Goal: Task Accomplishment & Management: Use online tool/utility

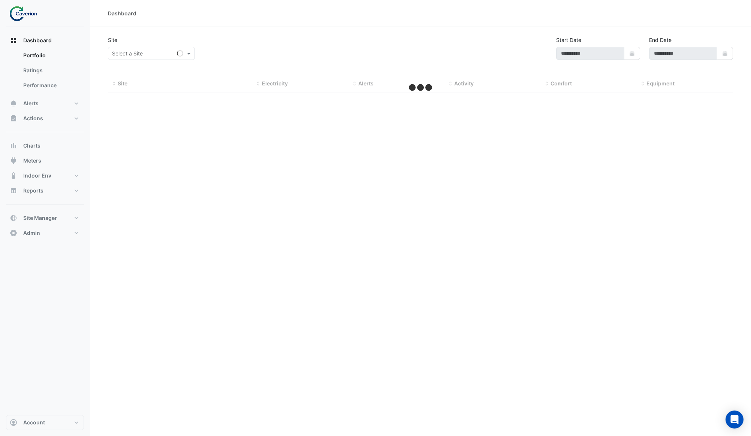
type input "**********"
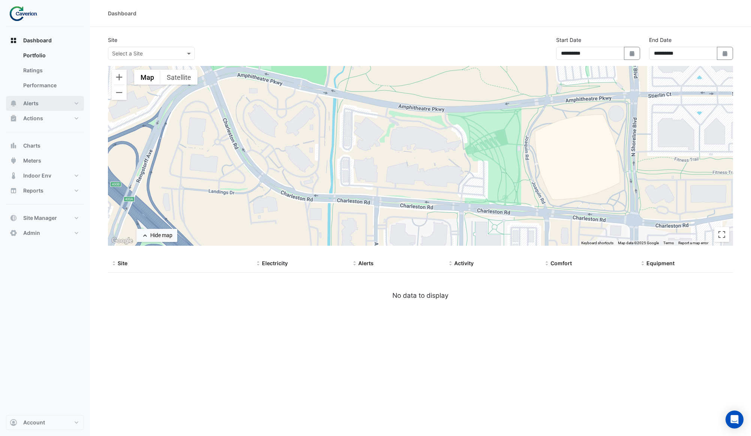
click at [43, 109] on button "Alerts" at bounding box center [45, 103] width 78 height 15
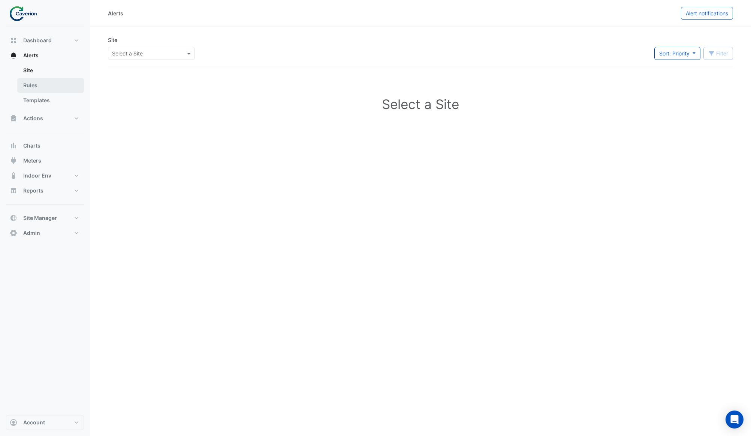
click at [49, 87] on link "Rules" at bounding box center [50, 85] width 67 height 15
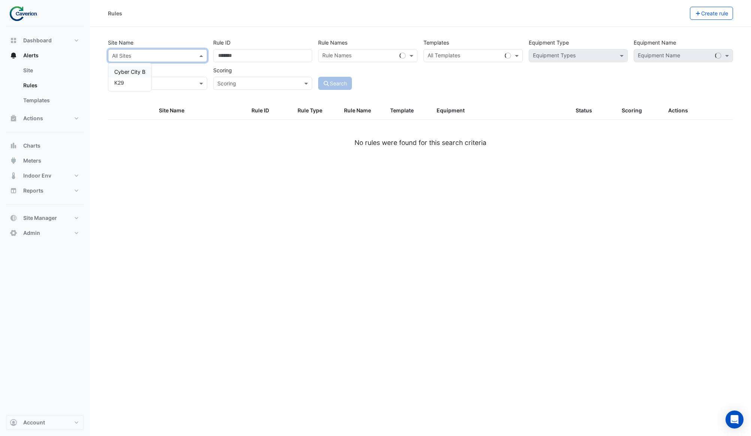
click at [190, 55] on div at bounding box center [157, 55] width 99 height 9
click at [132, 83] on div "K29" at bounding box center [129, 82] width 43 height 11
click at [359, 52] on input "text" at bounding box center [359, 56] width 74 height 8
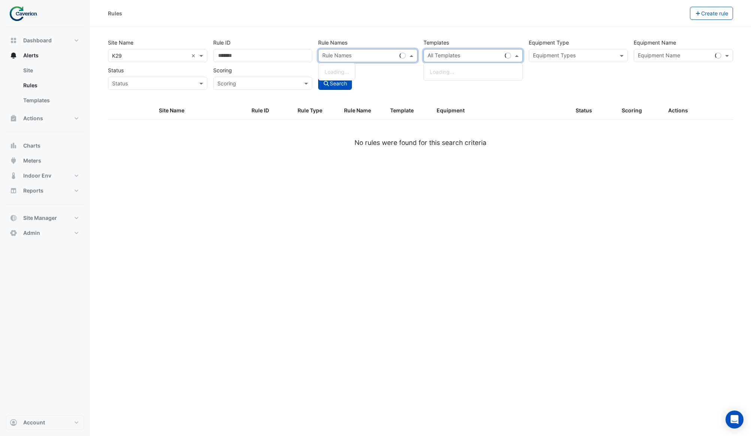
click at [460, 57] on input "text" at bounding box center [464, 56] width 74 height 8
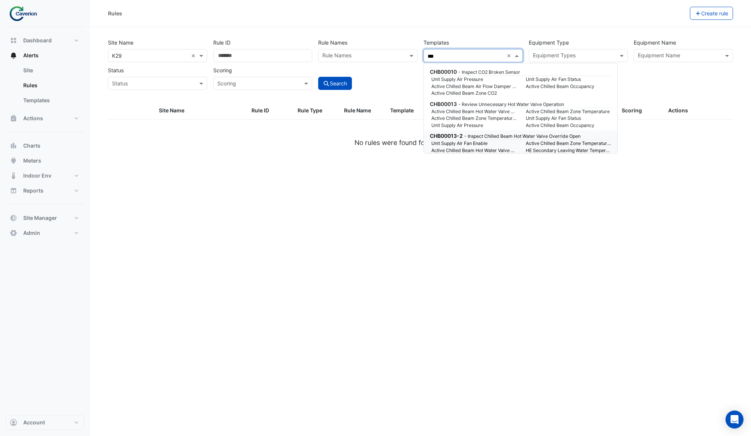
click at [461, 143] on small "Unit Supply Air Fan Enable" at bounding box center [474, 143] width 94 height 7
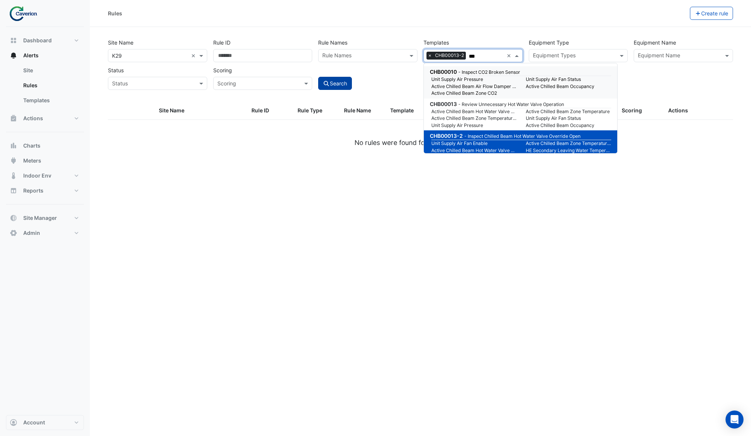
type input "***"
click at [348, 81] on button "Search" at bounding box center [335, 83] width 34 height 13
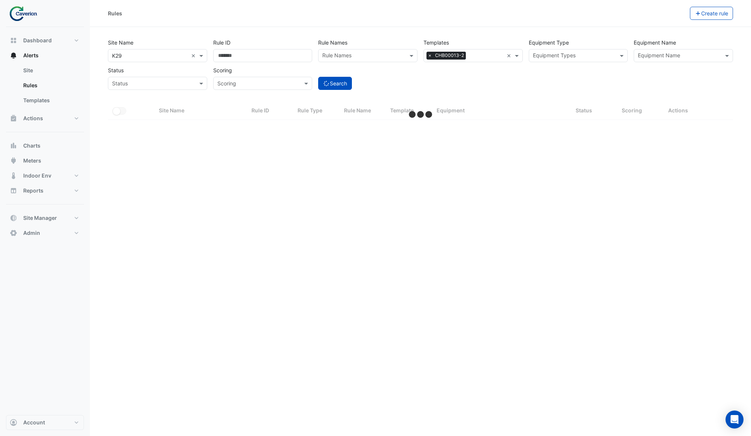
select select "***"
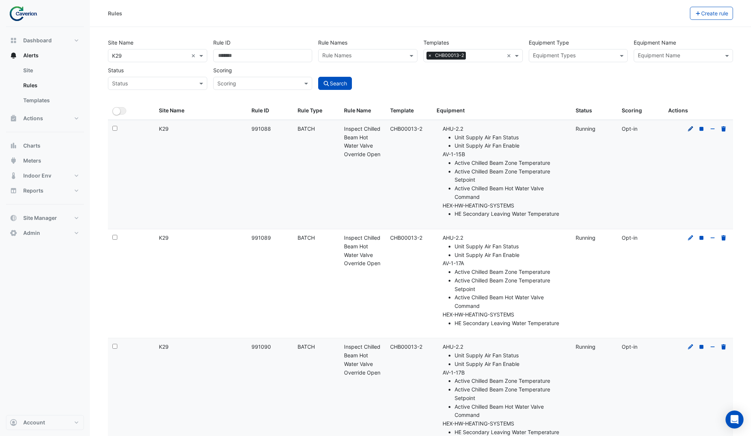
click at [691, 126] on icon at bounding box center [690, 128] width 5 height 5
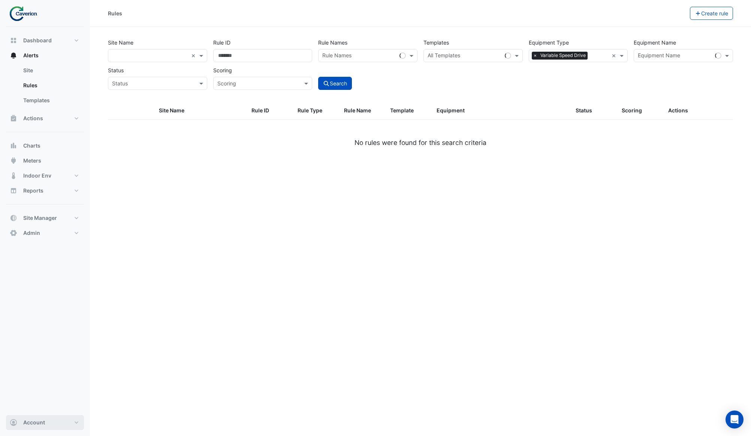
click at [27, 416] on button "Account" at bounding box center [45, 422] width 78 height 15
click at [31, 405] on link "Sign Out" at bounding box center [44, 403] width 71 height 15
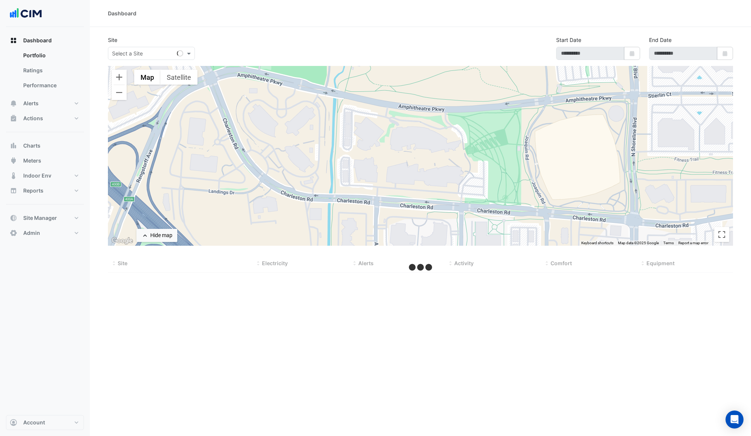
type input "**********"
select select "***"
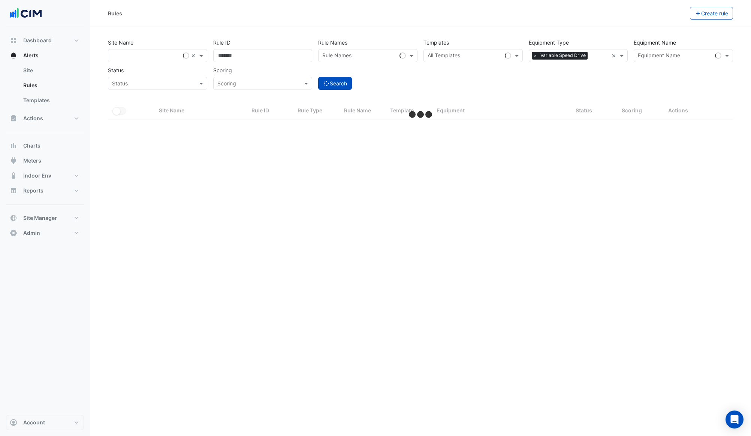
select select "***"
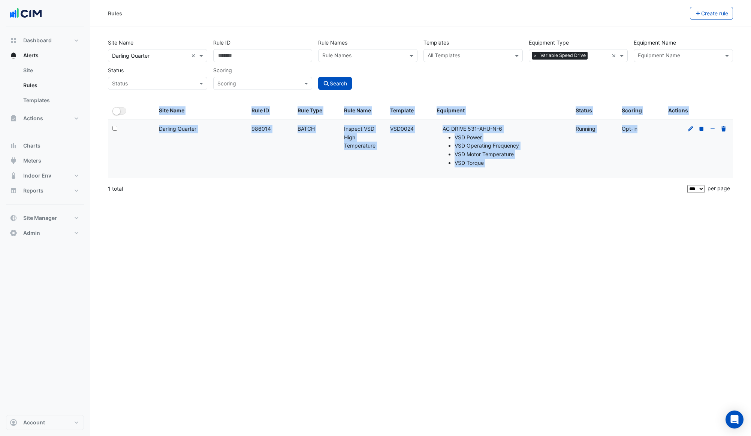
drag, startPoint x: 688, startPoint y: 130, endPoint x: 525, endPoint y: 217, distance: 185.3
click at [525, 217] on div "Rules Create rule Site Name All Sites × Darling Quarter × Rule ID Rule Names Ru…" at bounding box center [420, 218] width 661 height 436
click at [252, 157] on datatable-body-cell "Rule ID: 986014" at bounding box center [270, 149] width 46 height 58
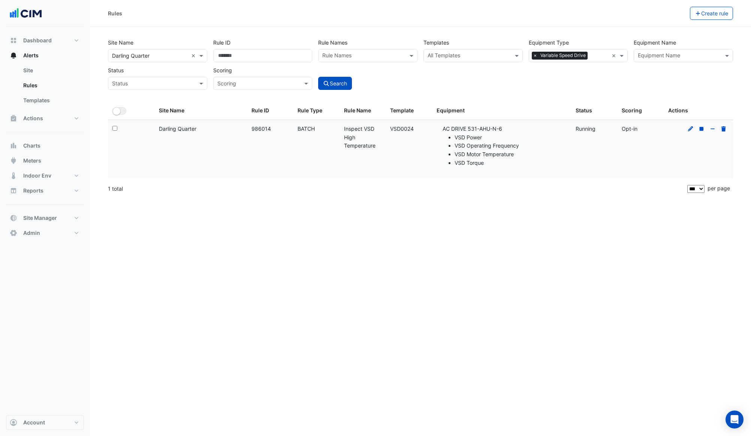
click at [259, 131] on div "Rule ID: 986014" at bounding box center [269, 129] width 37 height 9
copy div "986014"
click at [687, 130] on icon at bounding box center [690, 128] width 7 height 5
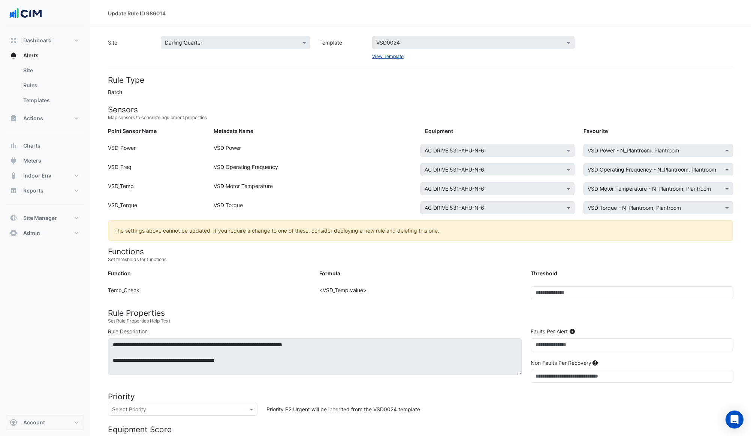
click at [376, 54] on link "View Template" at bounding box center [387, 57] width 31 height 6
click at [523, 263] on form "Rule Type Batch Sensors Map sensors to concrete equipment properties Point Sens…" at bounding box center [420, 343] width 625 height 536
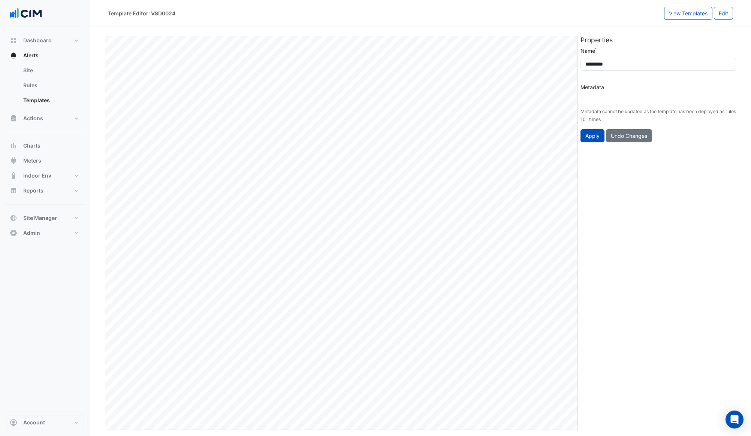
type input "**********"
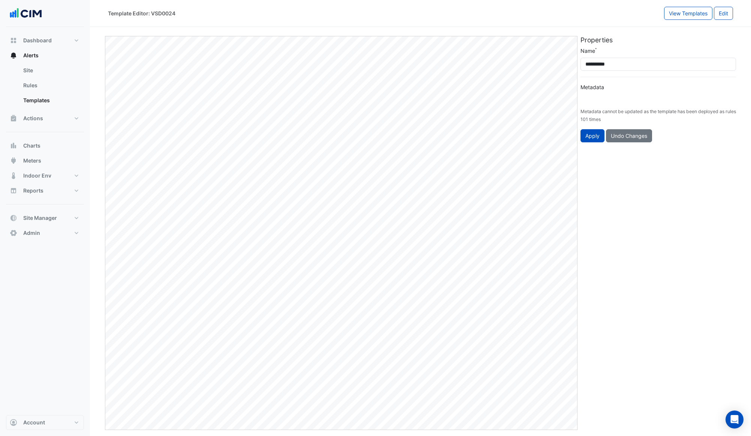
type input "**********"
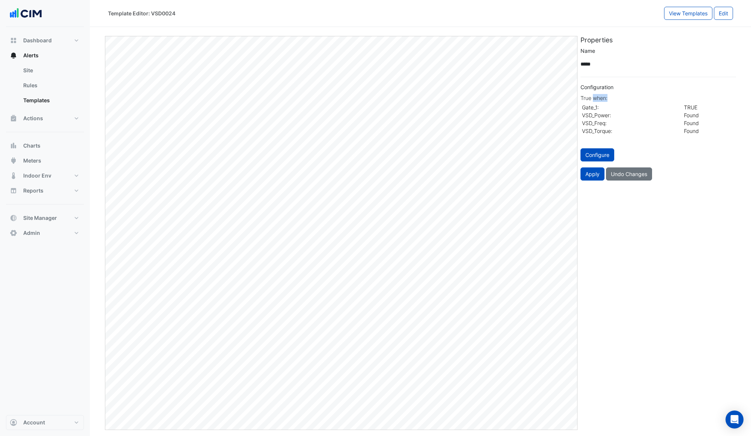
drag, startPoint x: 594, startPoint y: 100, endPoint x: 610, endPoint y: 98, distance: 16.5
click at [610, 98] on div "True when:" at bounding box center [657, 98] width 155 height 8
click at [600, 150] on button "Configure" at bounding box center [597, 154] width 34 height 13
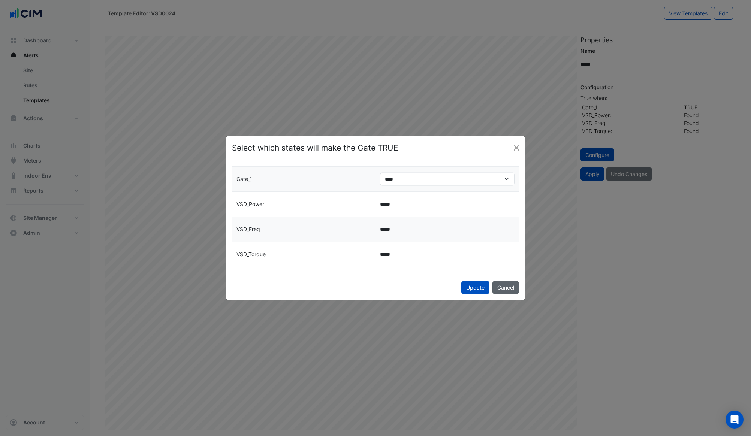
click at [502, 284] on button "Cancel" at bounding box center [505, 287] width 27 height 13
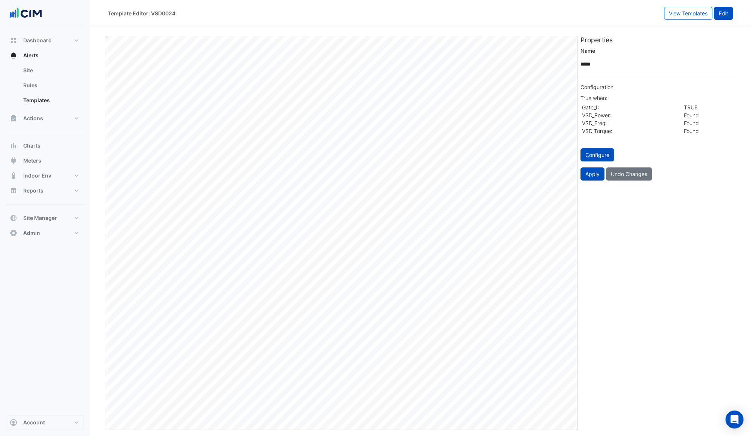
click at [725, 9] on button "Edit" at bounding box center [723, 13] width 19 height 13
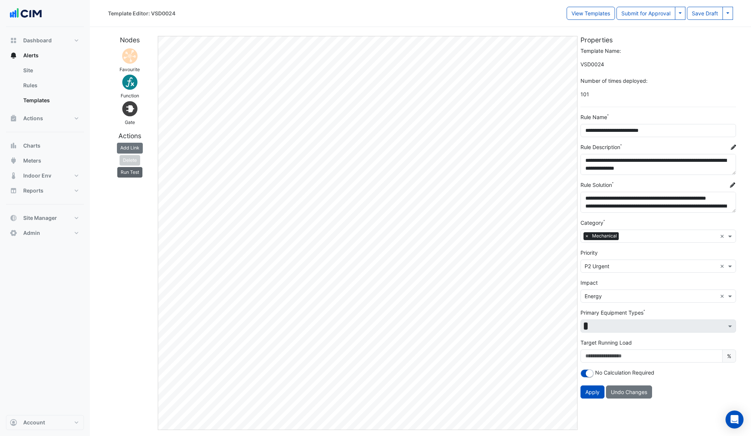
click at [129, 169] on button "Run Test" at bounding box center [129, 172] width 25 height 10
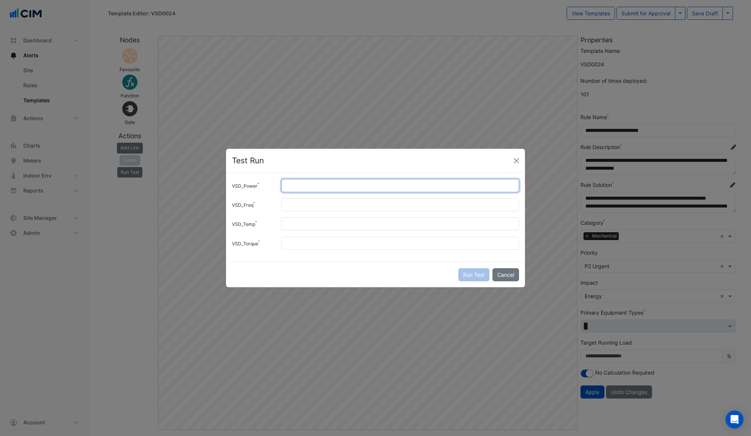
click at [305, 182] on input "VSD_Power" at bounding box center [399, 185] width 237 height 13
type input "*"
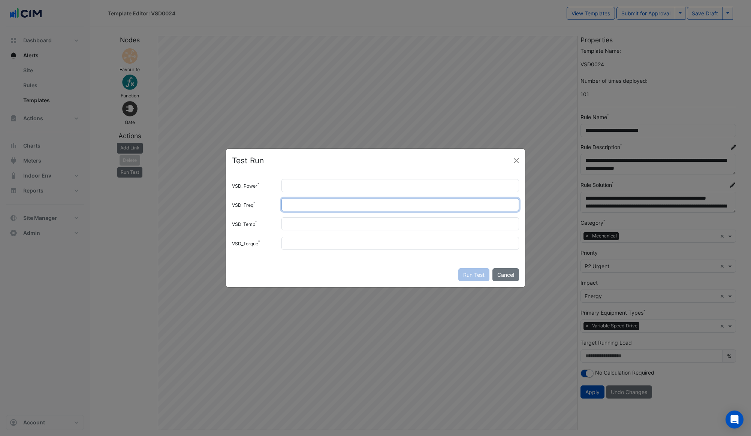
click at [323, 205] on input "VSD_Freq" at bounding box center [399, 204] width 237 height 13
type input "*"
click at [321, 222] on input "VSD_Temp" at bounding box center [399, 223] width 237 height 13
type input "**"
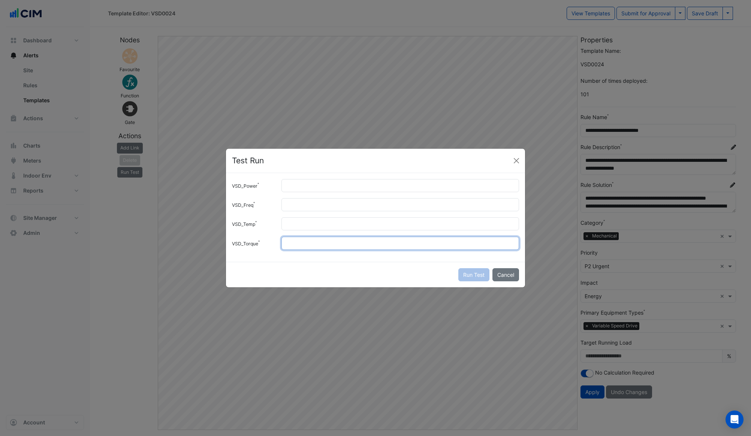
click at [311, 243] on input "VSD_Torque" at bounding box center [399, 243] width 237 height 13
type input "*"
click at [480, 275] on button "Run Test" at bounding box center [473, 274] width 31 height 13
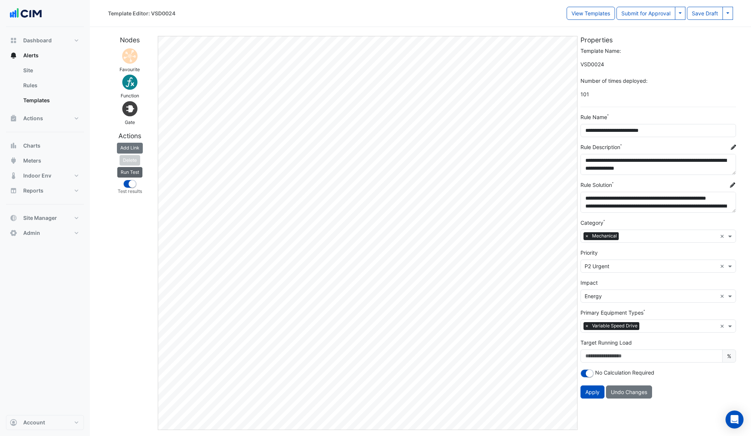
click at [124, 173] on button "Run Test" at bounding box center [129, 172] width 25 height 10
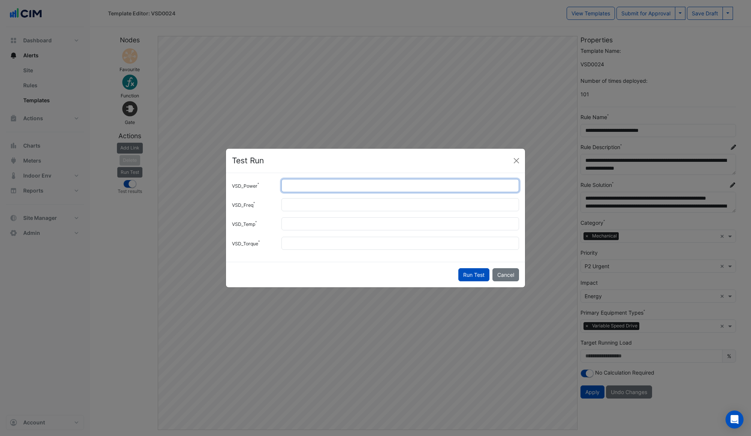
click at [302, 180] on input "*" at bounding box center [399, 185] width 237 height 13
click at [305, 185] on input "*" at bounding box center [399, 185] width 237 height 13
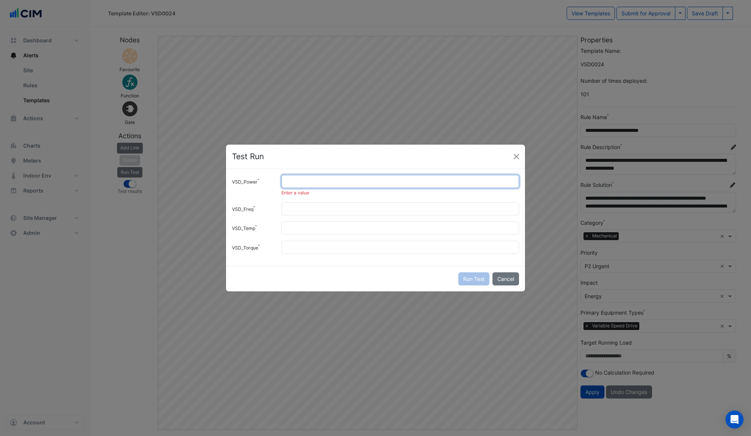
click at [318, 186] on input "VSD_Power" at bounding box center [399, 181] width 237 height 13
click at [315, 184] on input "VSD_Power" at bounding box center [399, 181] width 237 height 13
type input "*"
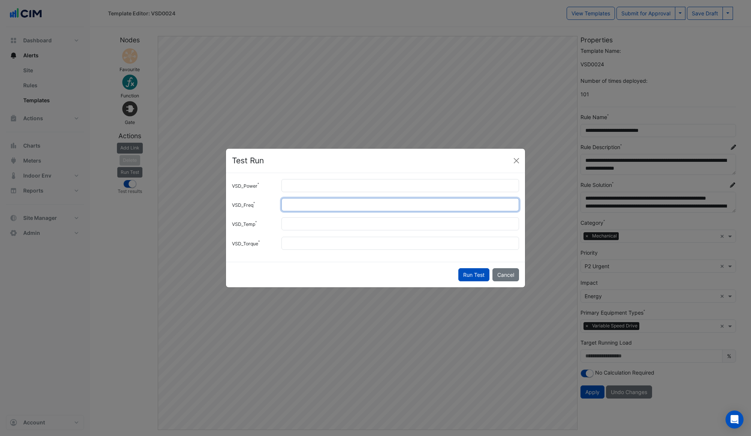
click at [303, 208] on input "*" at bounding box center [399, 204] width 237 height 13
click at [304, 230] on input "**" at bounding box center [399, 223] width 237 height 13
type input "**"
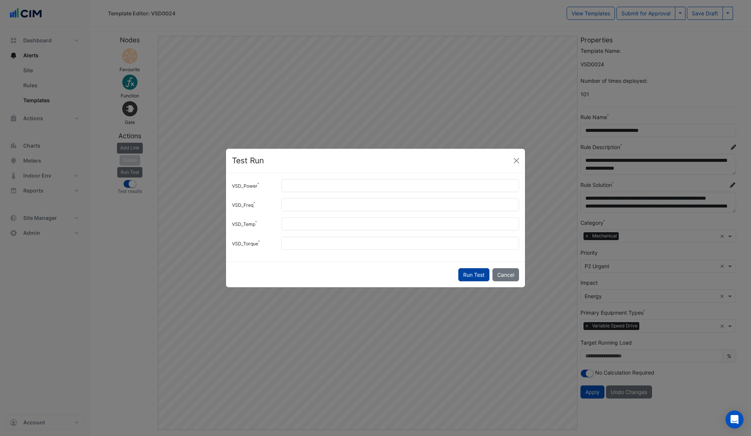
click at [467, 276] on button "Run Test" at bounding box center [473, 274] width 31 height 13
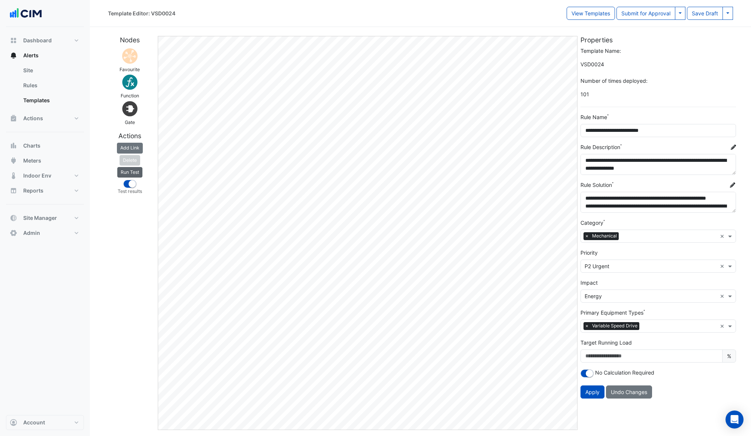
click at [131, 171] on button "Run Test" at bounding box center [129, 172] width 25 height 10
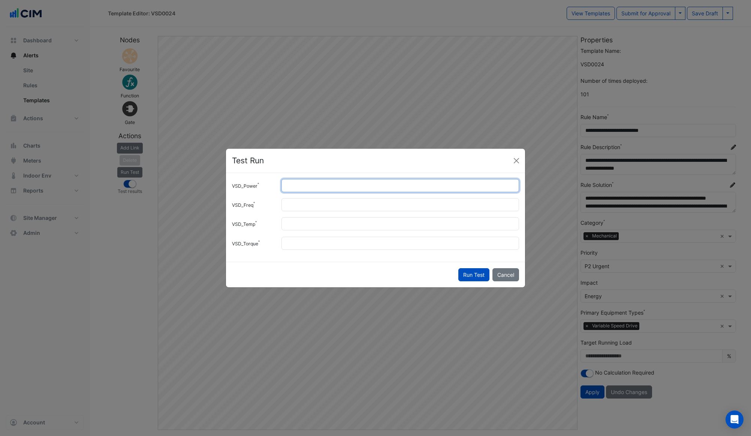
click at [302, 182] on input "*" at bounding box center [399, 185] width 237 height 13
type input "*"
click at [472, 277] on button "Run Test" at bounding box center [473, 274] width 31 height 13
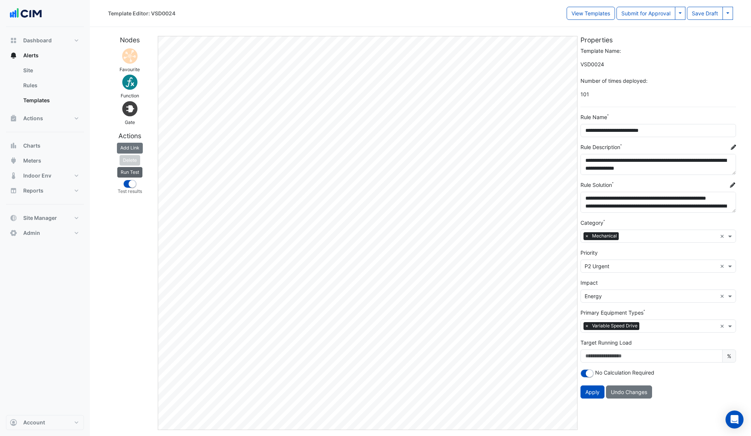
click at [132, 170] on button "Run Test" at bounding box center [129, 172] width 25 height 10
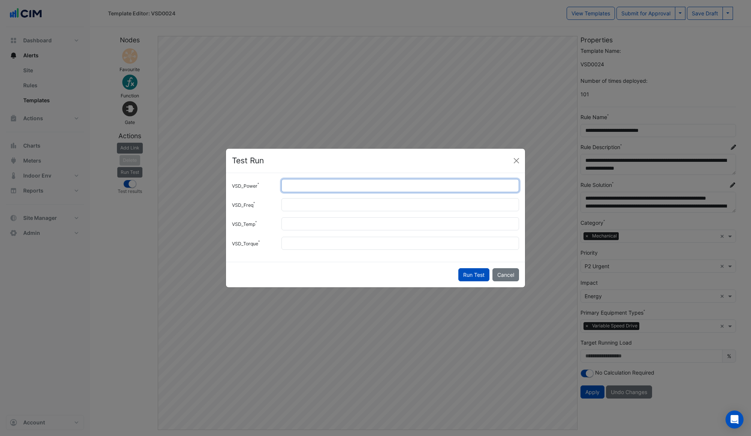
click at [319, 185] on input "*" at bounding box center [399, 185] width 237 height 13
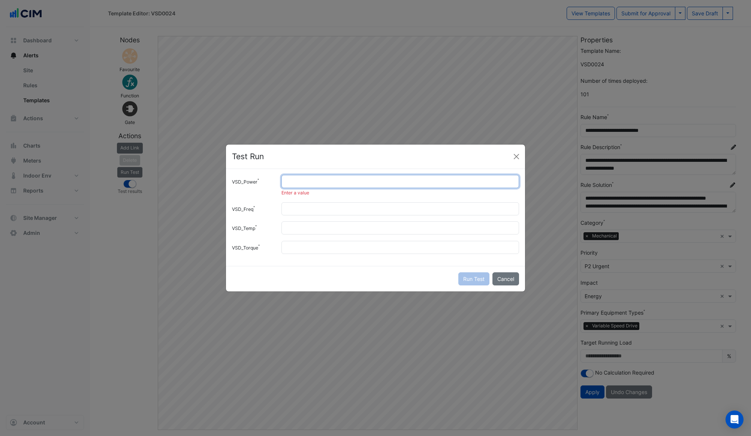
click at [343, 184] on input "VSD_Power" at bounding box center [399, 181] width 237 height 13
click at [506, 277] on button "Cancel" at bounding box center [505, 278] width 27 height 13
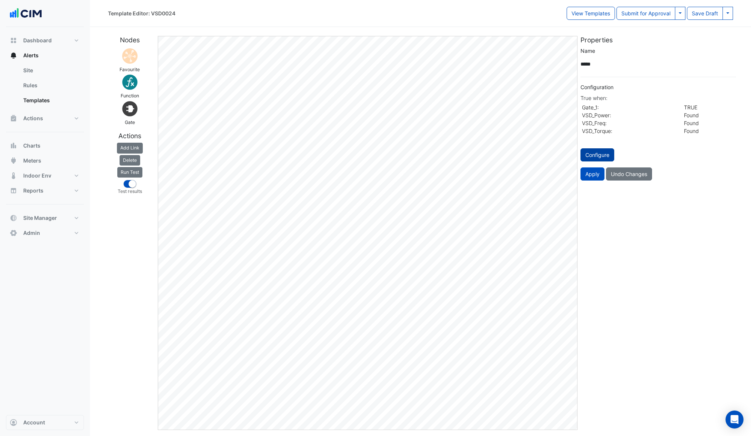
click at [606, 150] on button "Configure" at bounding box center [597, 154] width 34 height 13
